Goal: Task Accomplishment & Management: Complete application form

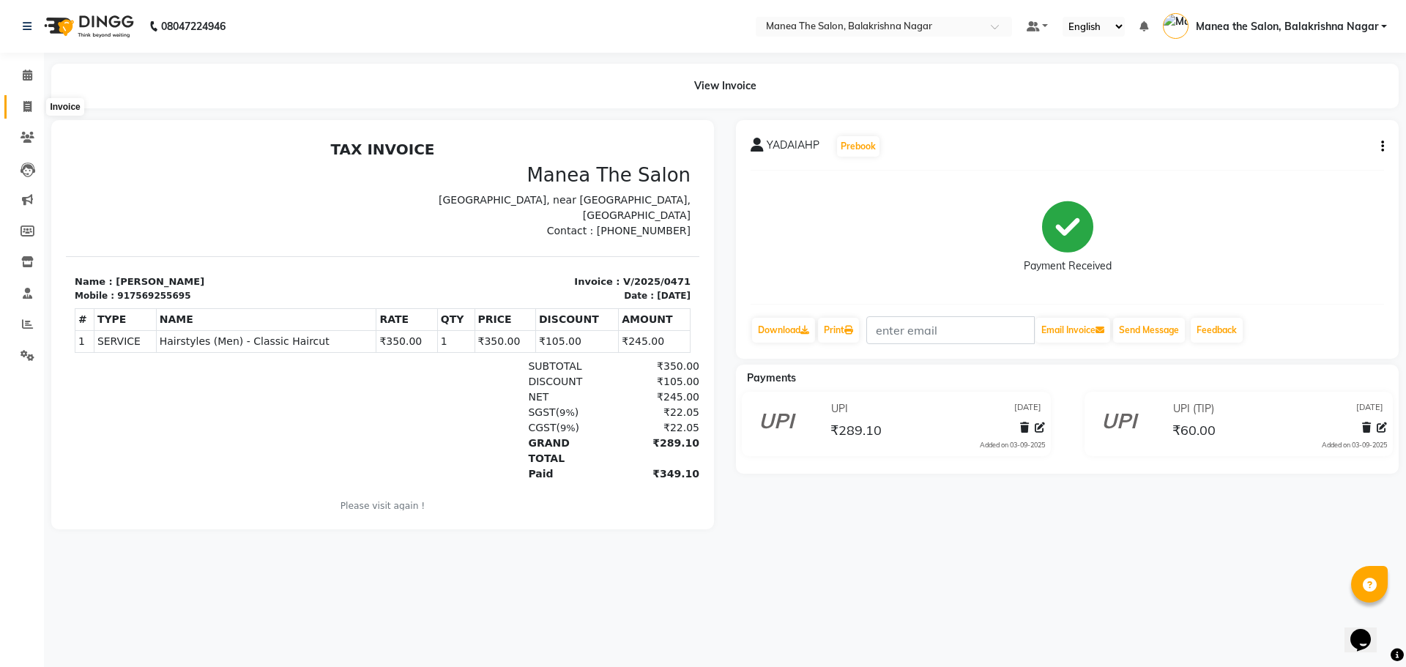
click at [25, 105] on icon at bounding box center [27, 106] width 8 height 11
select select "service"
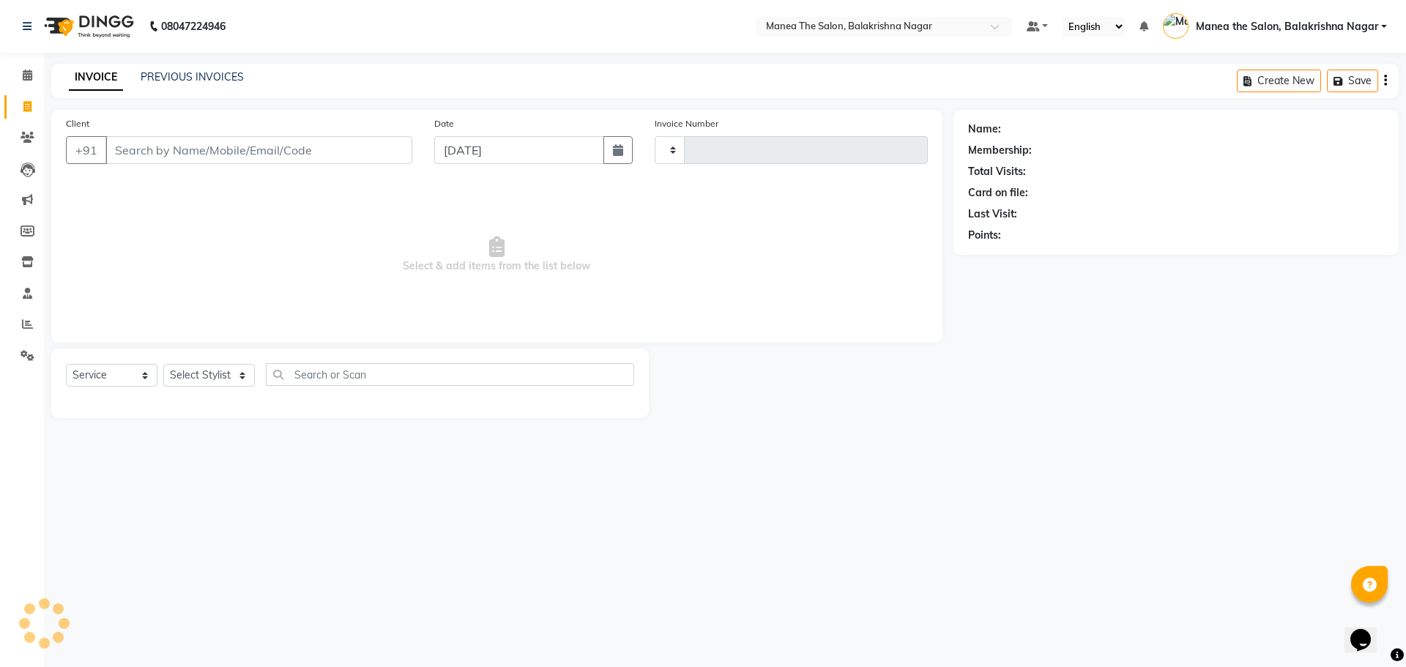
type input "0472"
select select "8200"
click at [244, 152] on input "Client" at bounding box center [258, 150] width 307 height 28
click at [269, 146] on input "970" at bounding box center [258, 150] width 307 height 28
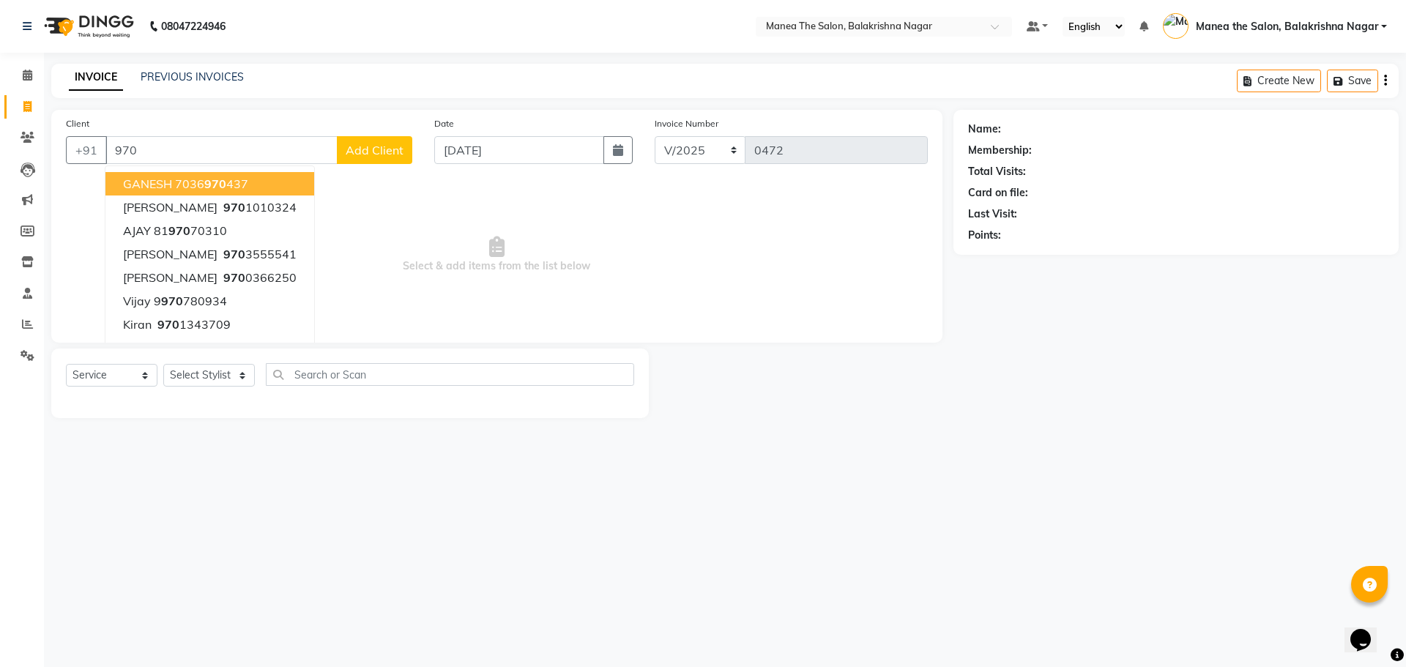
drag, startPoint x: 234, startPoint y: 117, endPoint x: 234, endPoint y: 128, distance: 11.0
click at [234, 120] on div "Client +91 970 GANESH 7036 970 437 [PERSON_NAME] 970 1010324 AJAY 81 970 70310 …" at bounding box center [239, 146] width 368 height 60
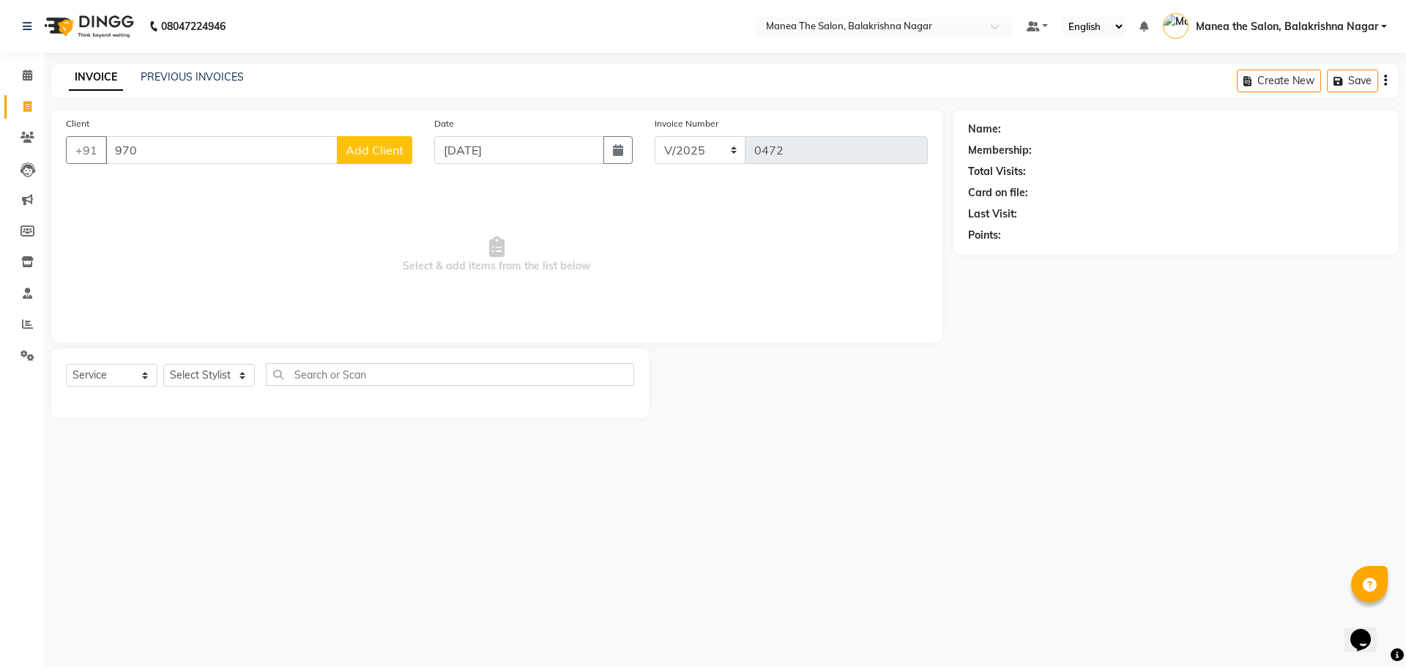
click at [234, 128] on div "Client +91 970 Add Client" at bounding box center [239, 146] width 368 height 60
click at [228, 146] on input "970" at bounding box center [221, 150] width 232 height 28
type input "9701514749"
click at [358, 135] on div "Client [PHONE_NUMBER] Add Client" at bounding box center [239, 146] width 368 height 60
click at [358, 146] on span "Add Client" at bounding box center [375, 150] width 58 height 15
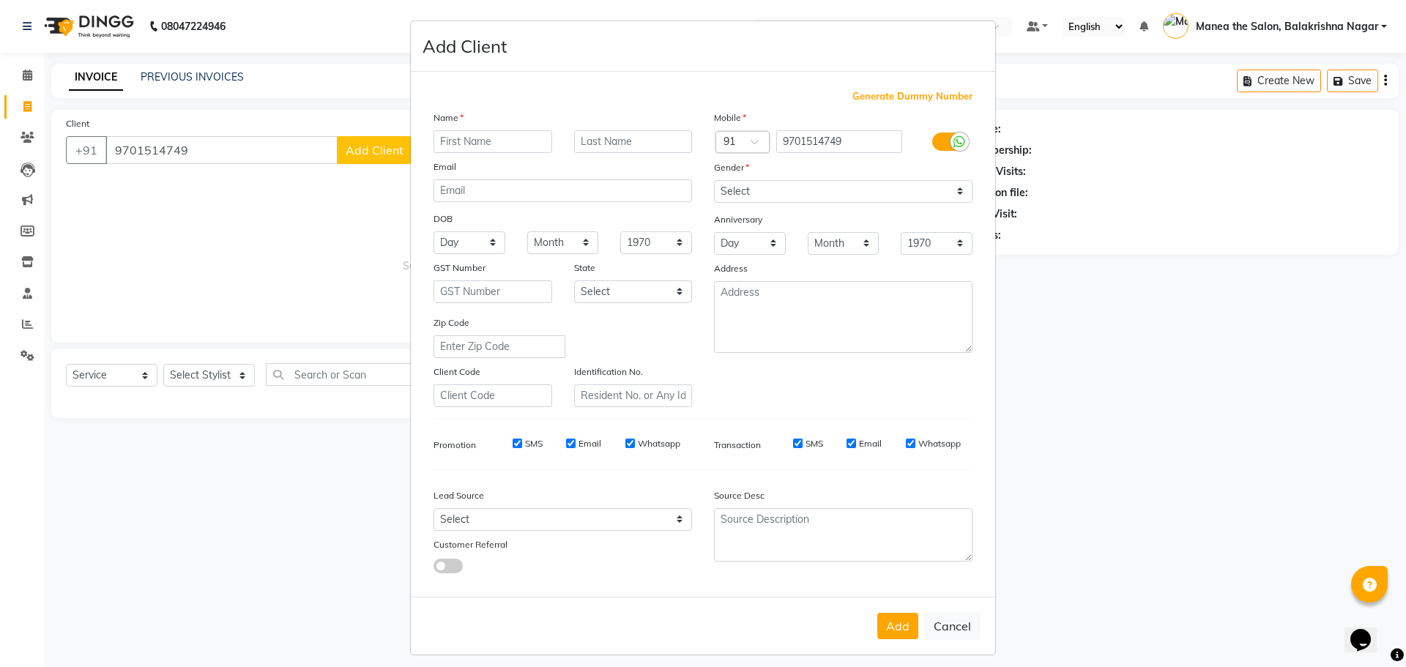
click at [454, 142] on input "text" at bounding box center [492, 141] width 119 height 23
click at [1070, 400] on ngb-modal-window "Add Client Generate Dummy Number Name Email DOB Day 01 02 03 04 05 06 07 08 09 …" at bounding box center [703, 333] width 1406 height 667
drag, startPoint x: 901, startPoint y: 630, endPoint x: 895, endPoint y: 627, distance: 7.5
click at [900, 629] on button "Add" at bounding box center [897, 626] width 41 height 26
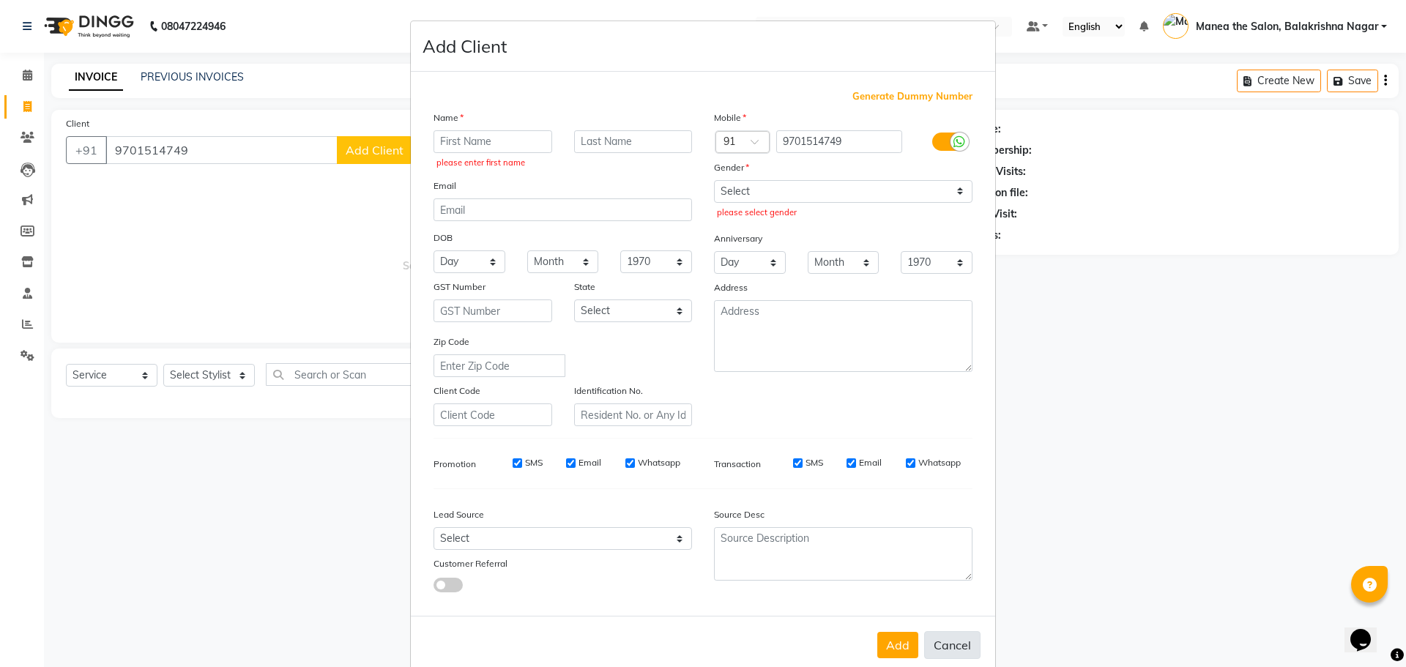
click at [946, 647] on button "Cancel" at bounding box center [952, 645] width 56 height 28
select select
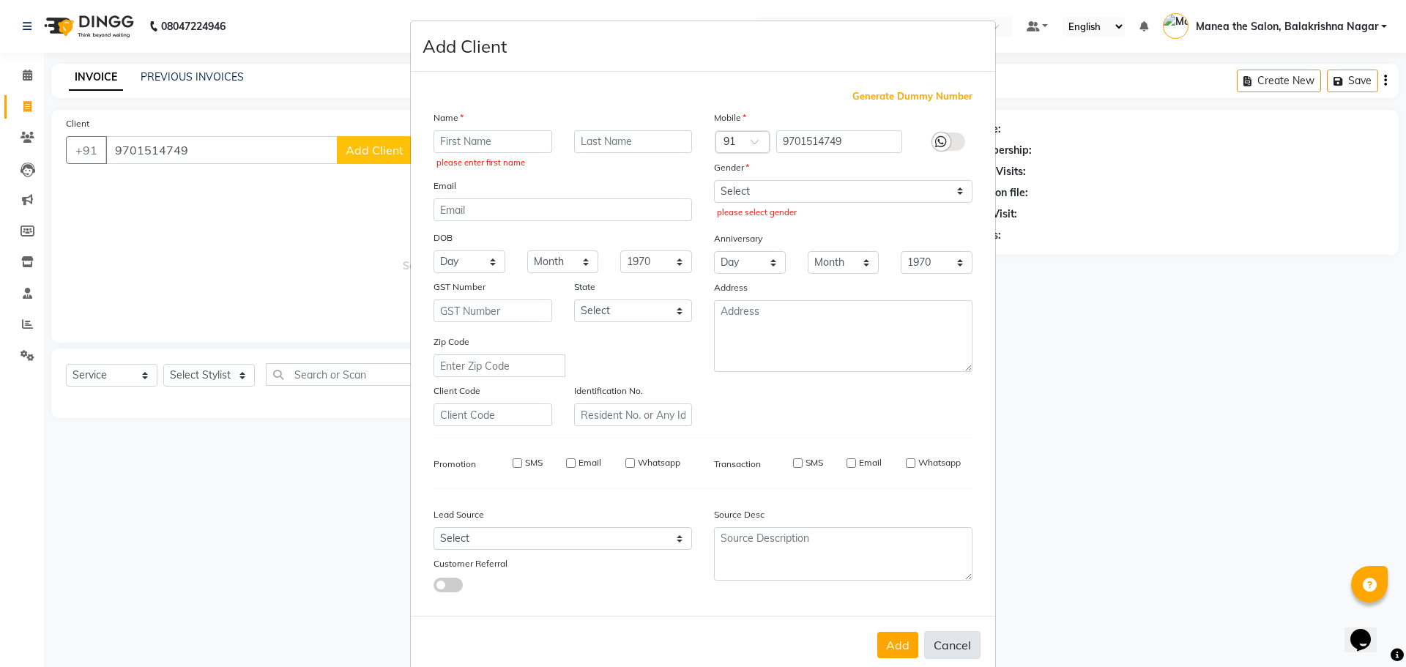
select select
checkbox input "false"
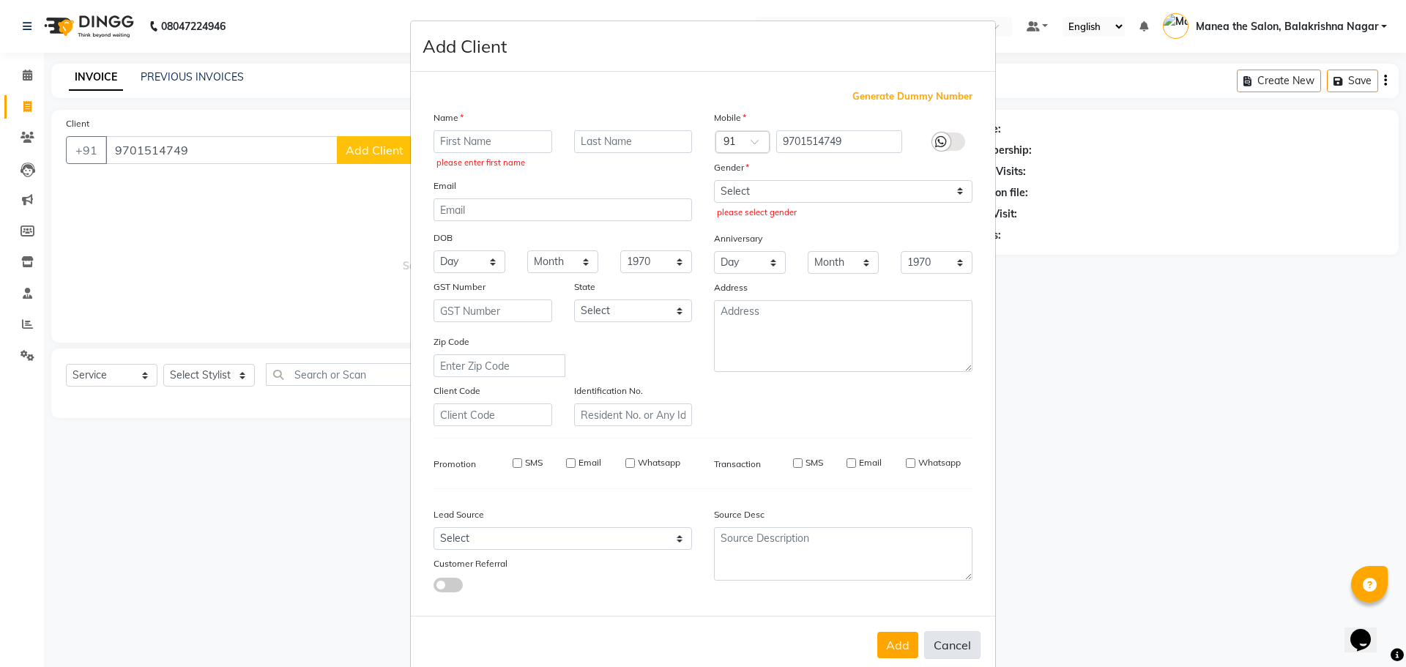
checkbox input "false"
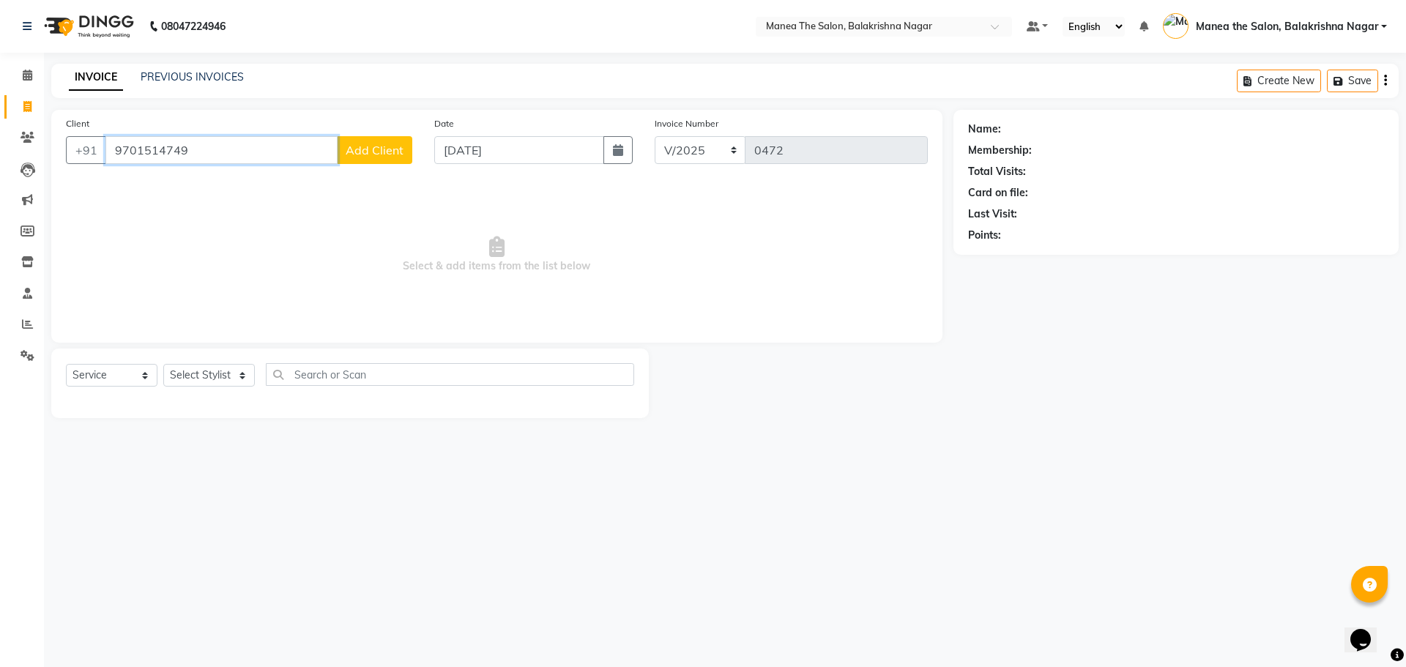
click at [290, 157] on input "9701514749" at bounding box center [221, 150] width 232 height 28
type input "9"
click at [207, 184] on span "970124" at bounding box center [202, 183] width 44 height 15
type input "9701244749"
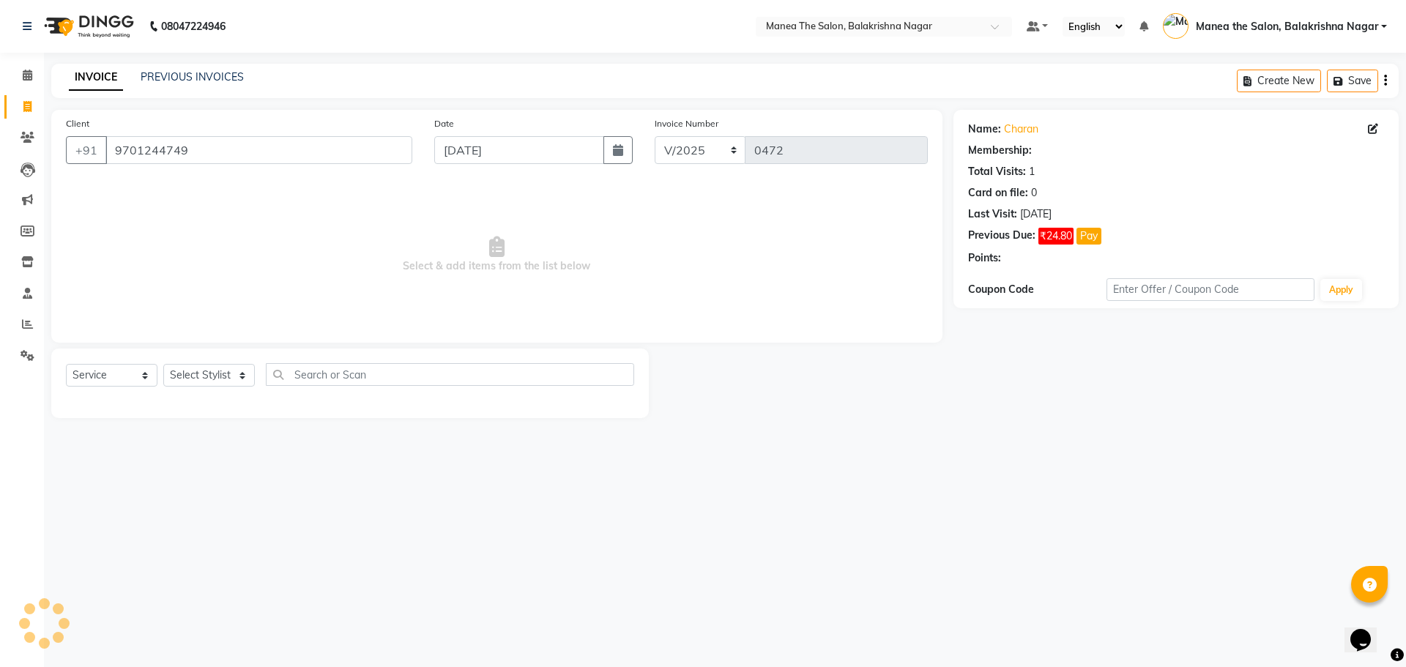
select select "1: Object"
click at [244, 376] on select "Select Stylist [PERSON_NAME] [PERSON_NAME] [PERSON_NAME]" at bounding box center [209, 375] width 92 height 23
select select "77553"
click at [163, 364] on select "Select Stylist [PERSON_NAME] [PERSON_NAME] [PERSON_NAME]" at bounding box center [209, 375] width 92 height 23
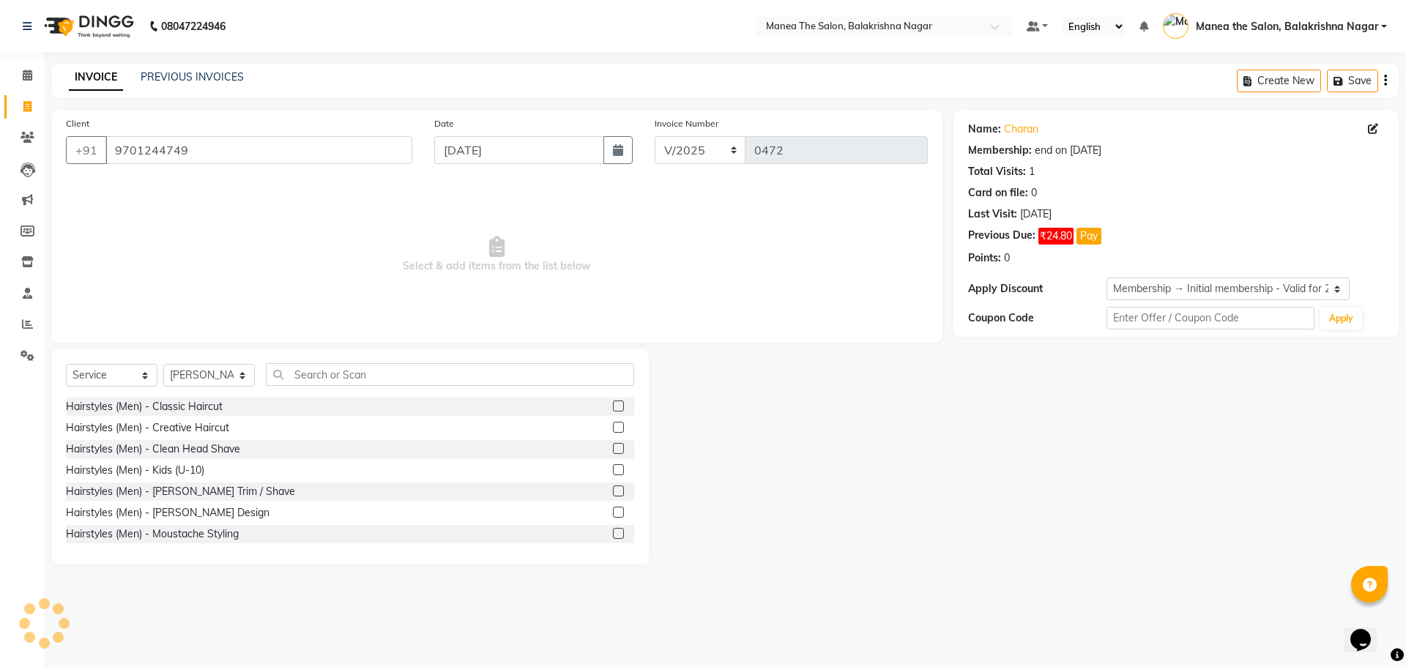
click at [613, 509] on label at bounding box center [618, 512] width 11 height 11
click at [613, 509] on input "checkbox" at bounding box center [618, 513] width 10 height 10
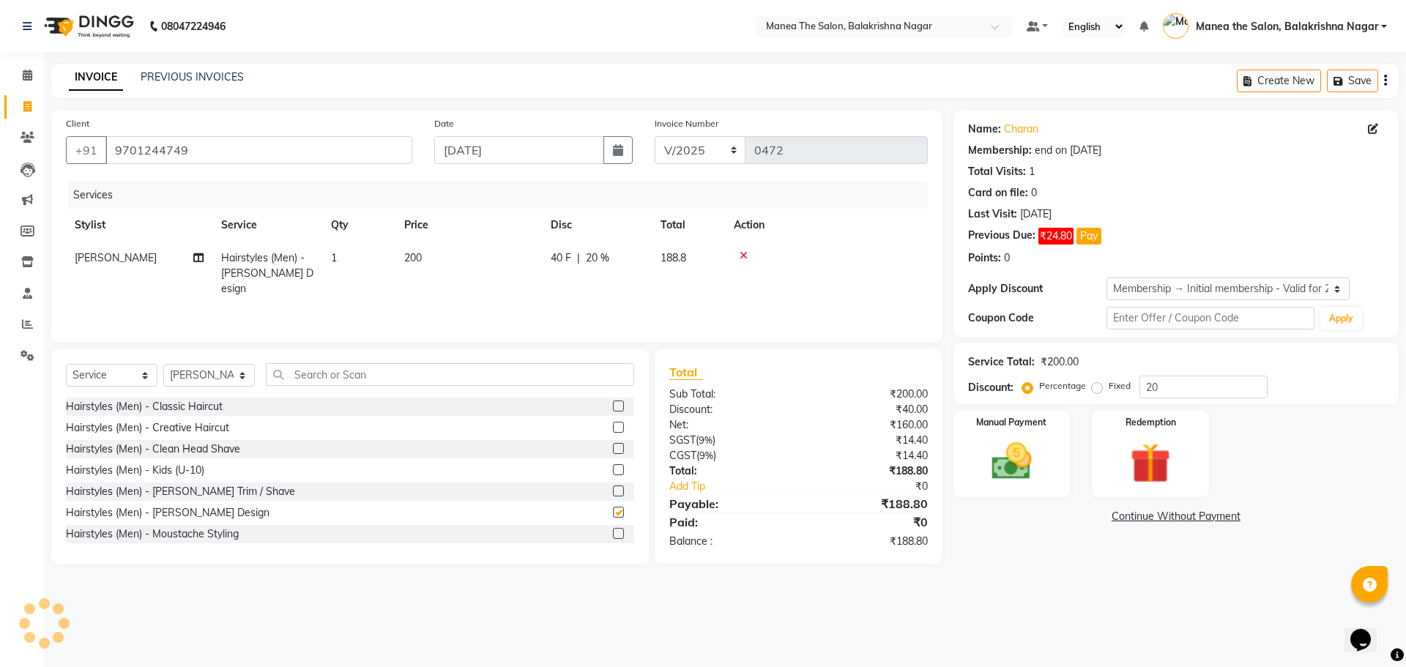
checkbox input "false"
click at [1167, 389] on input "20" at bounding box center [1203, 387] width 128 height 23
click at [1174, 373] on div "Service Total: ₹200.00 Discount: Percentage Fixed 100" at bounding box center [1176, 373] width 416 height 50
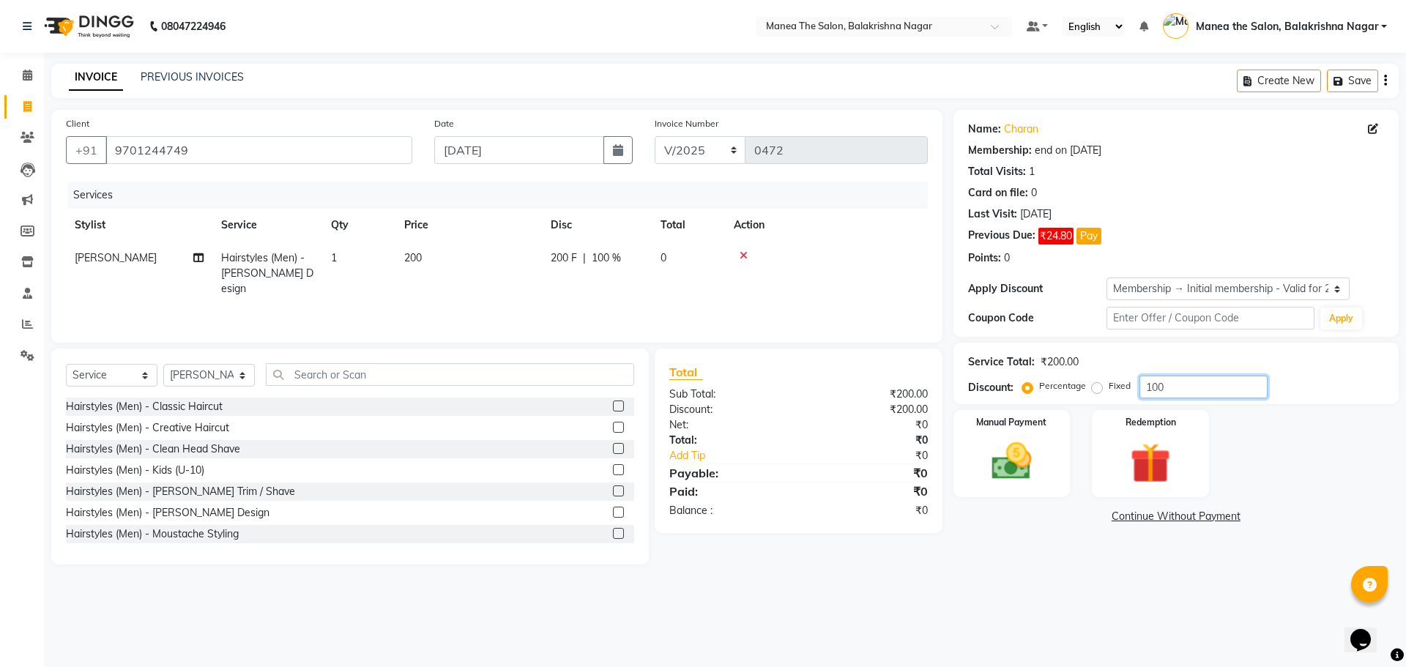
click at [1177, 383] on input "100" at bounding box center [1203, 387] width 128 height 23
type input "1"
type input "40"
click at [428, 255] on td "200" at bounding box center [468, 274] width 146 height 64
select select "77553"
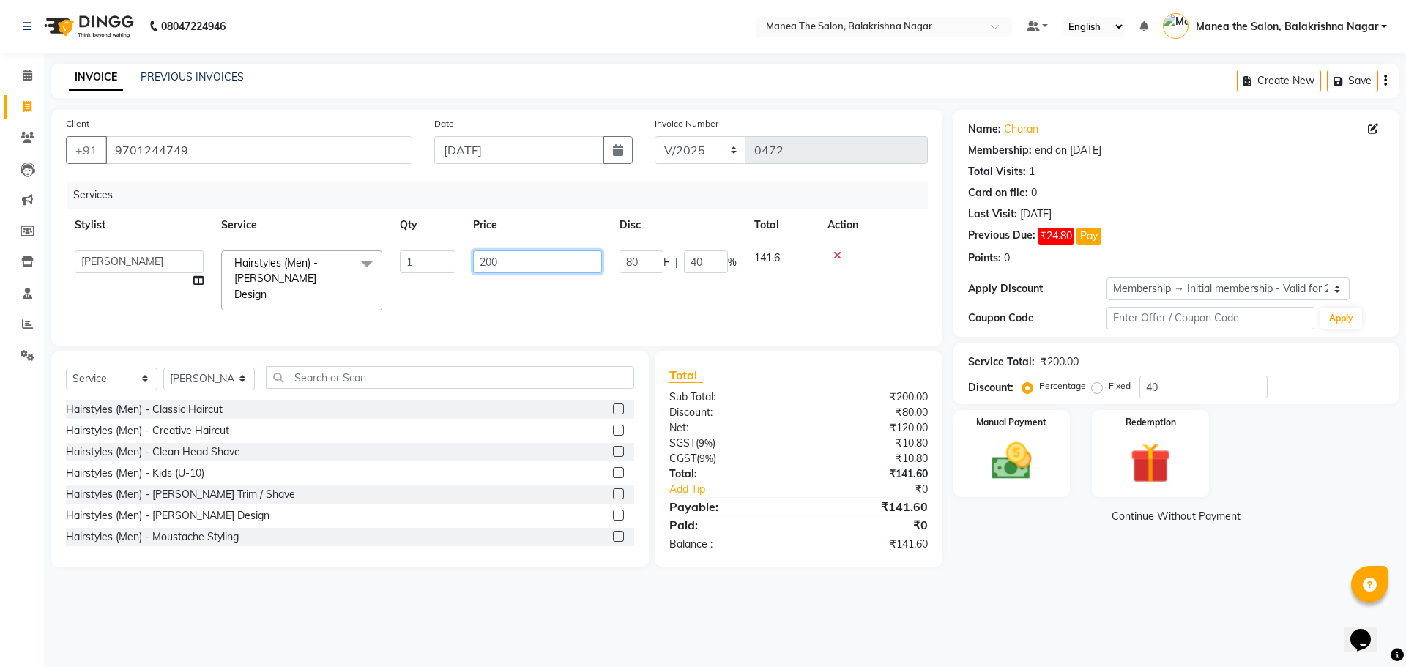
click at [531, 265] on input "200" at bounding box center [537, 261] width 129 height 23
type input "250"
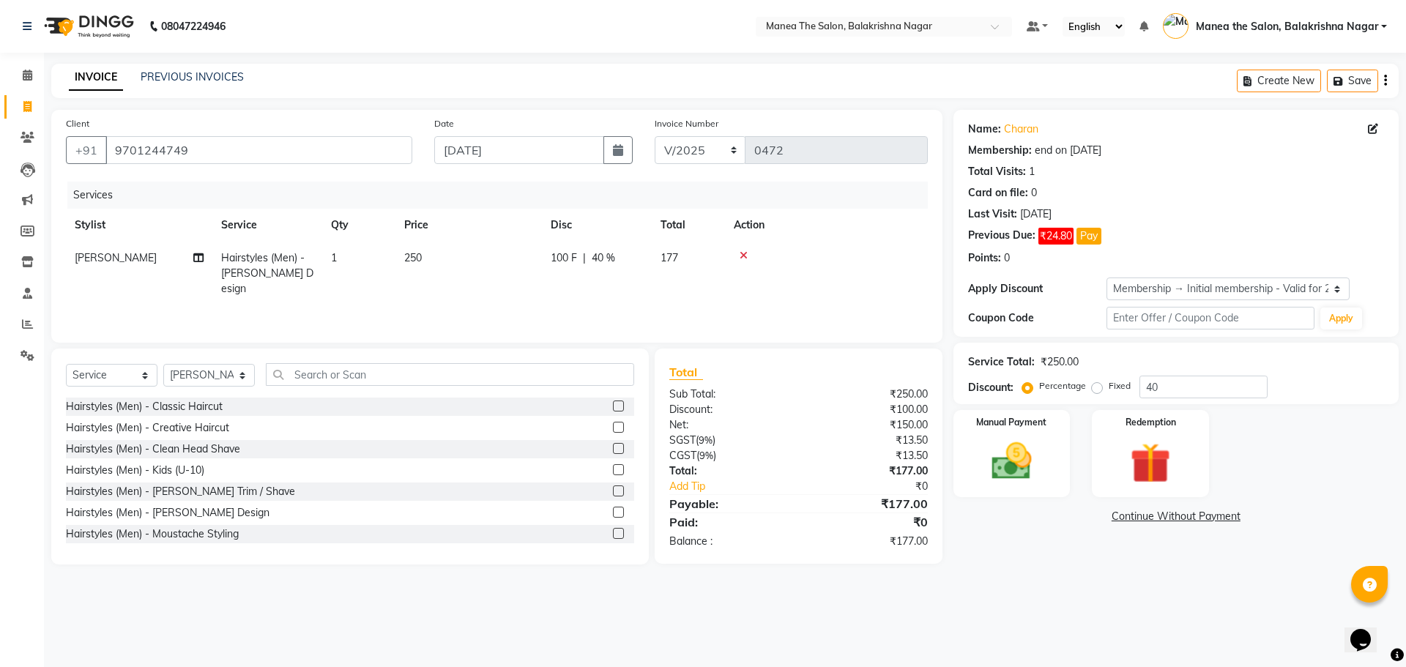
click at [1095, 583] on main "INVOICE PREVIOUS INVOICES Create New Save Client [PHONE_NUMBER] Date [DATE] Inv…" at bounding box center [725, 325] width 1362 height 523
click at [1048, 466] on div "Manual Payment" at bounding box center [1011, 453] width 122 height 90
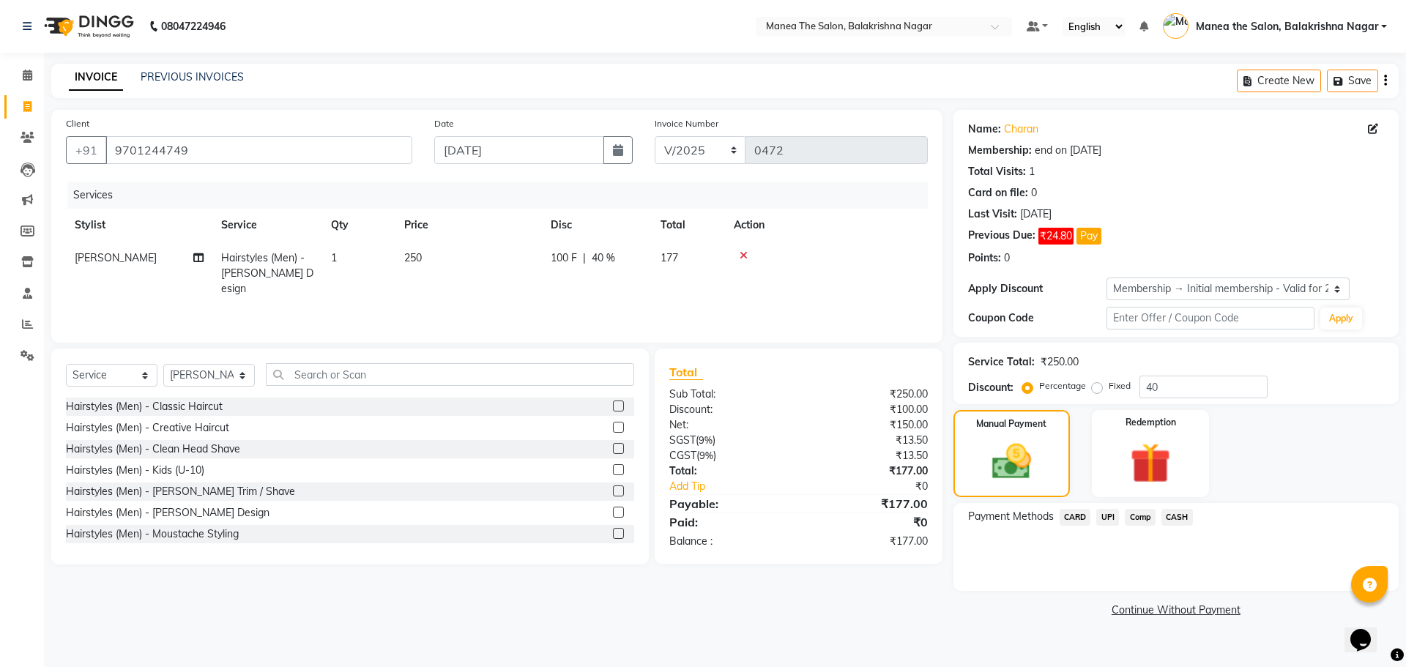
click at [1107, 523] on span "UPI" at bounding box center [1107, 517] width 23 height 17
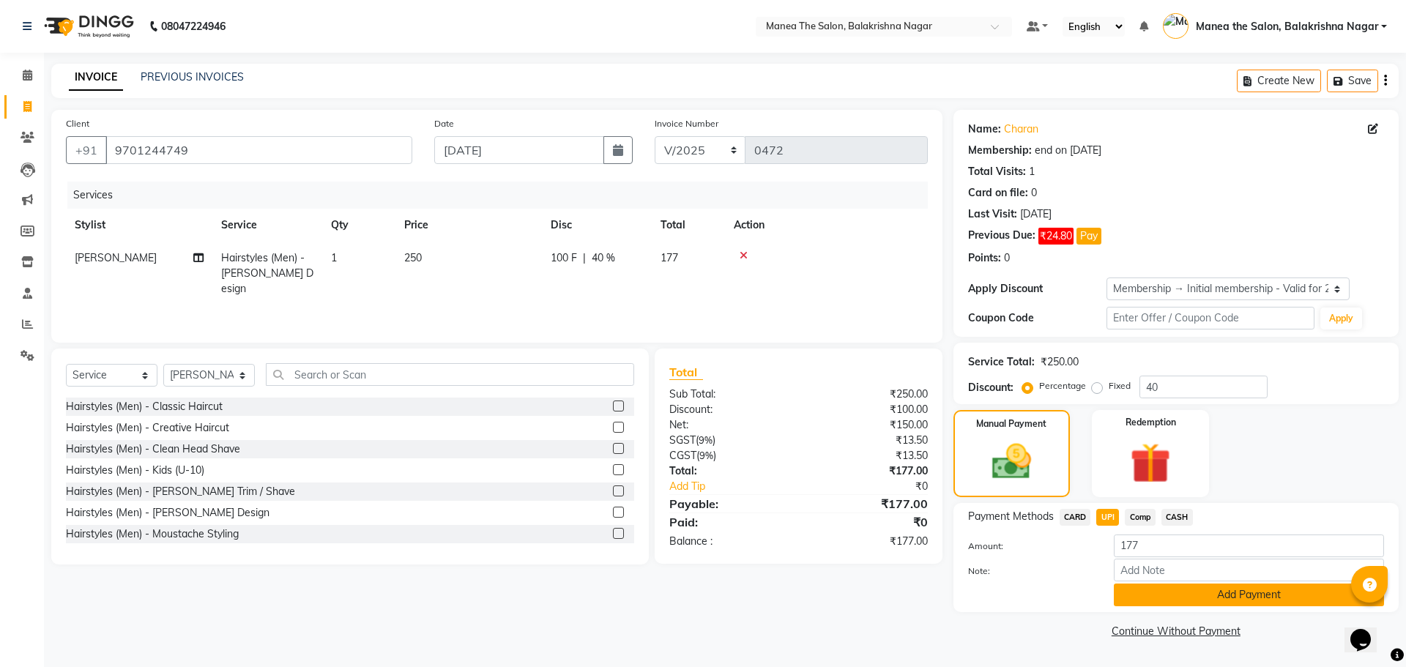
click at [1243, 590] on button "Add Payment" at bounding box center [1248, 594] width 270 height 23
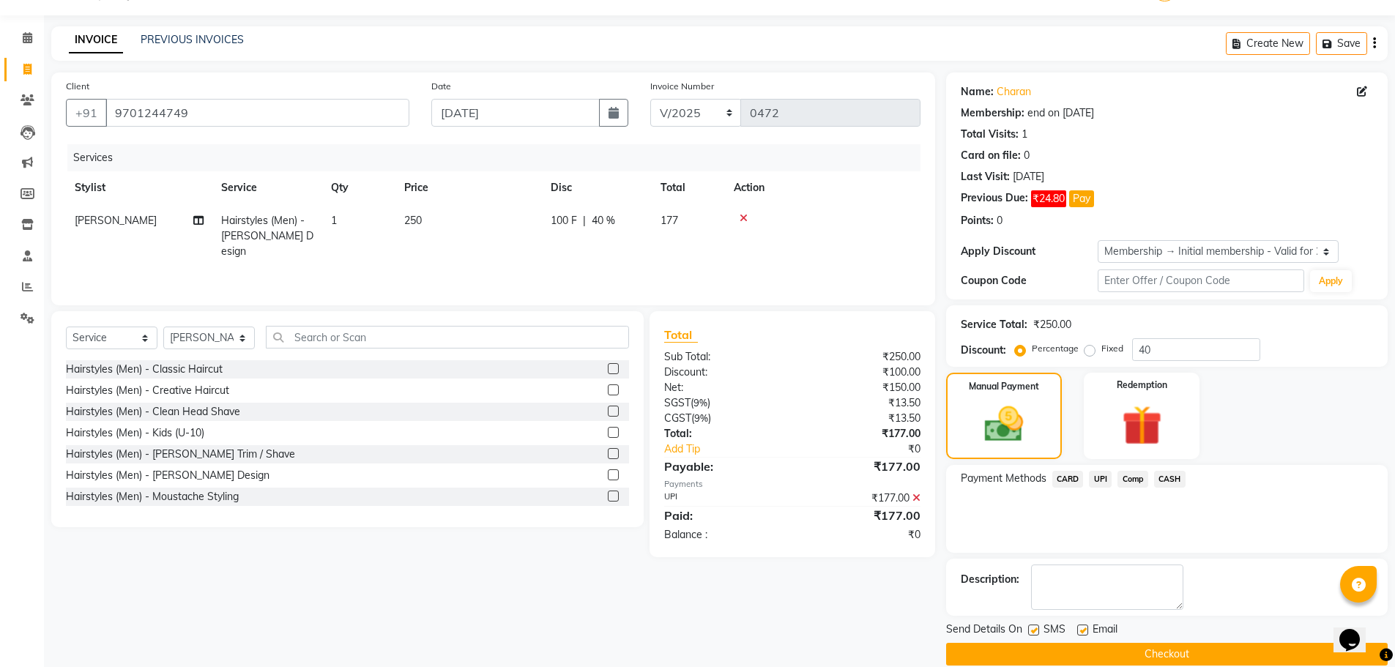
scroll to position [58, 0]
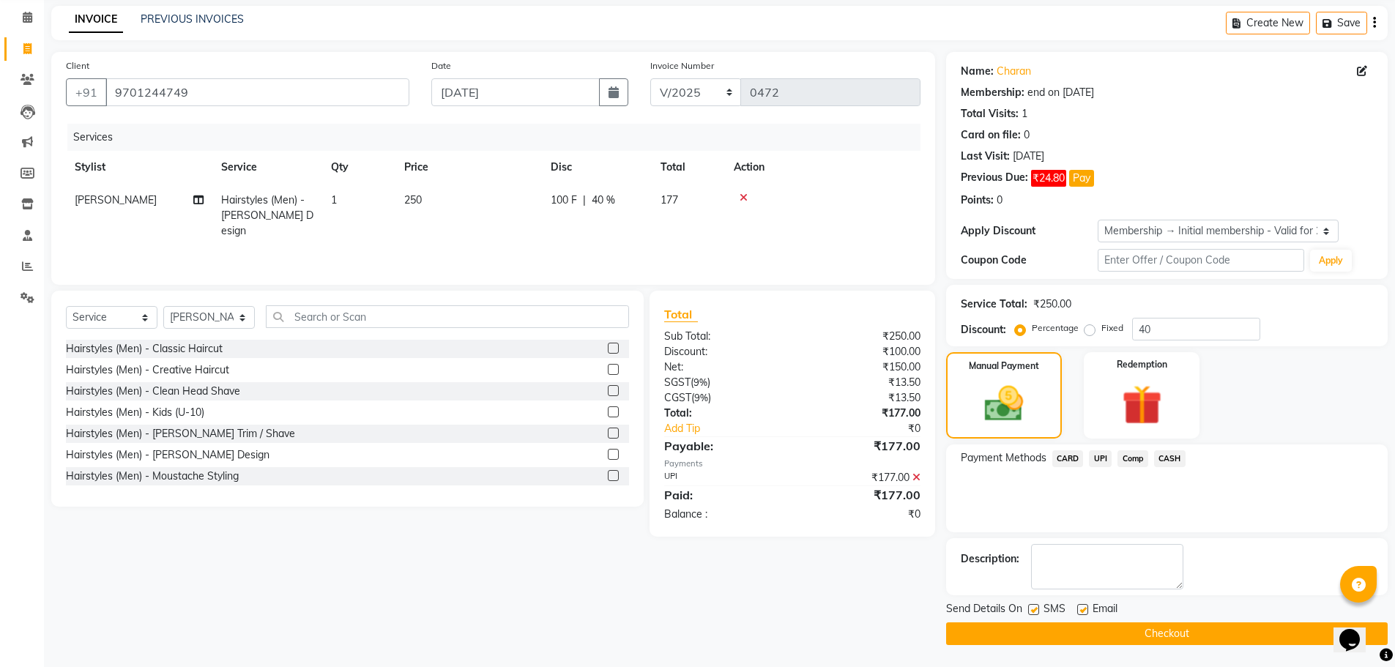
click at [1135, 630] on button "Checkout" at bounding box center [1166, 633] width 441 height 23
